Goal: Information Seeking & Learning: Learn about a topic

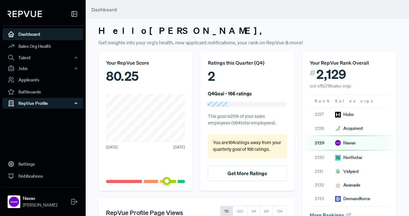
click at [65, 107] on div "RepVue Profile" at bounding box center [43, 103] width 81 height 11
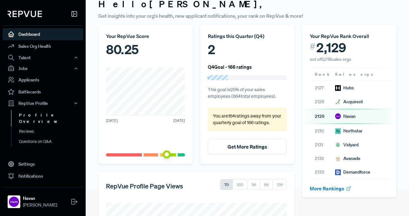
scroll to position [28, 0]
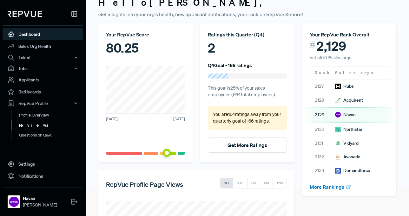
click at [35, 127] on link "Reviews" at bounding box center [51, 126] width 81 height 10
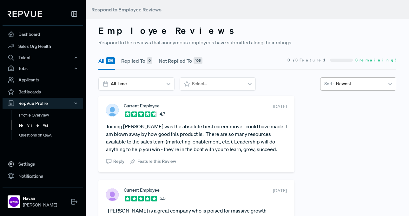
click at [332, 87] on span "Sort -" at bounding box center [329, 84] width 10 height 7
click at [333, 80] on div "Sort - Newest" at bounding box center [358, 83] width 76 height 13
click at [335, 107] on div "Oldest" at bounding box center [358, 112] width 76 height 12
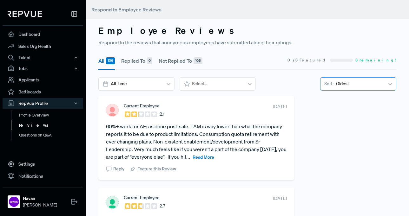
click at [342, 87] on div at bounding box center [359, 84] width 47 height 8
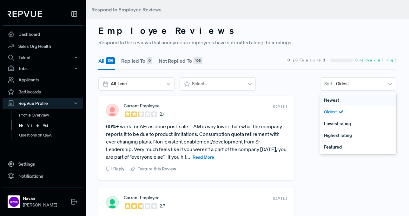
click at [340, 100] on div "Newest" at bounding box center [358, 101] width 76 height 12
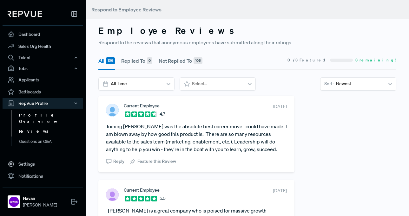
click at [30, 116] on link "Profile Overview" at bounding box center [51, 118] width 81 height 16
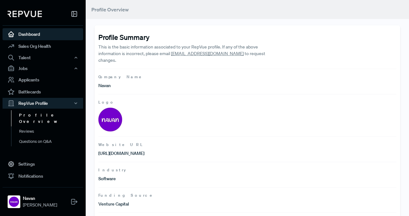
click at [38, 36] on link "Dashboard" at bounding box center [43, 34] width 81 height 12
